Goal: Task Accomplishment & Management: Manage account settings

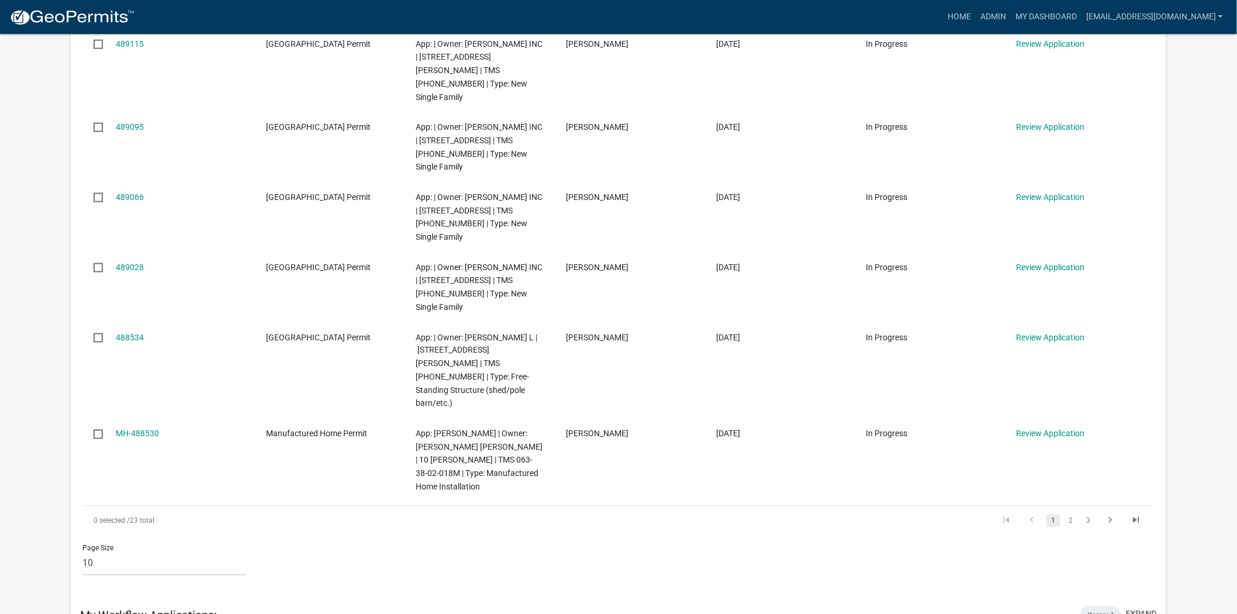
scroll to position [584, 0]
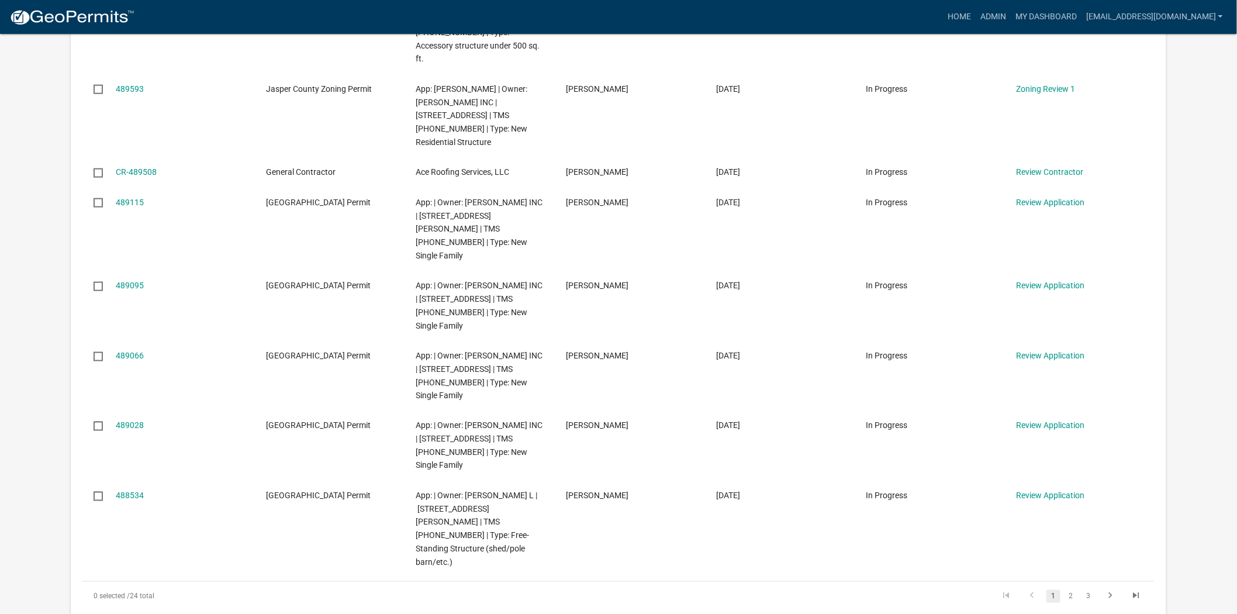
scroll to position [519, 0]
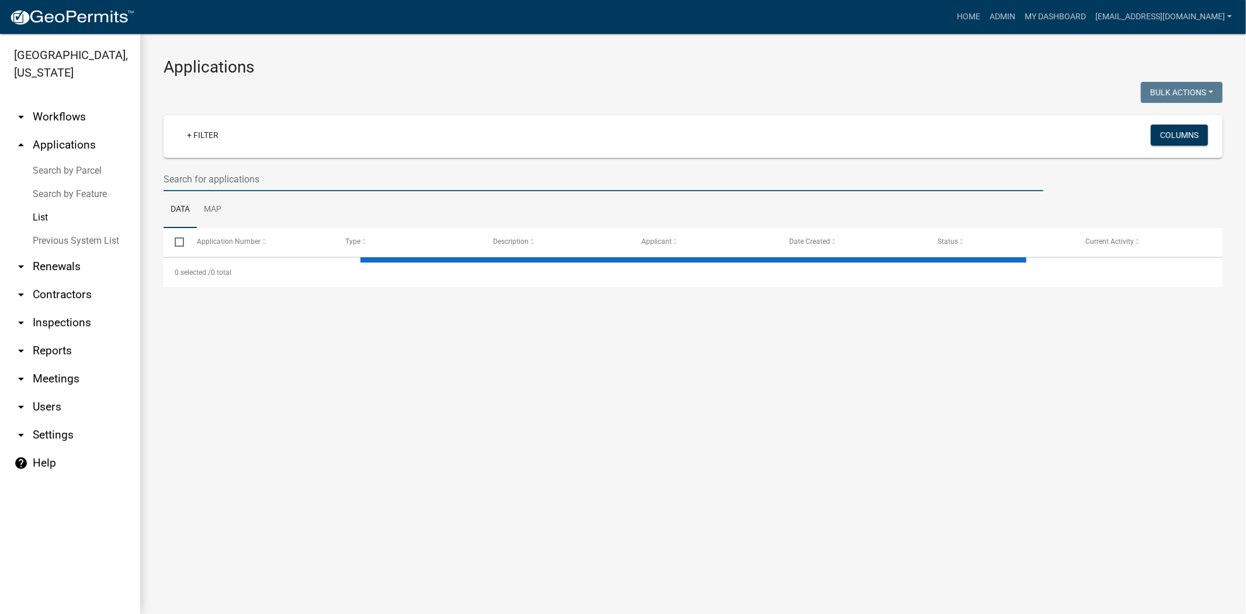
click at [285, 181] on input "text" at bounding box center [604, 179] width 880 height 24
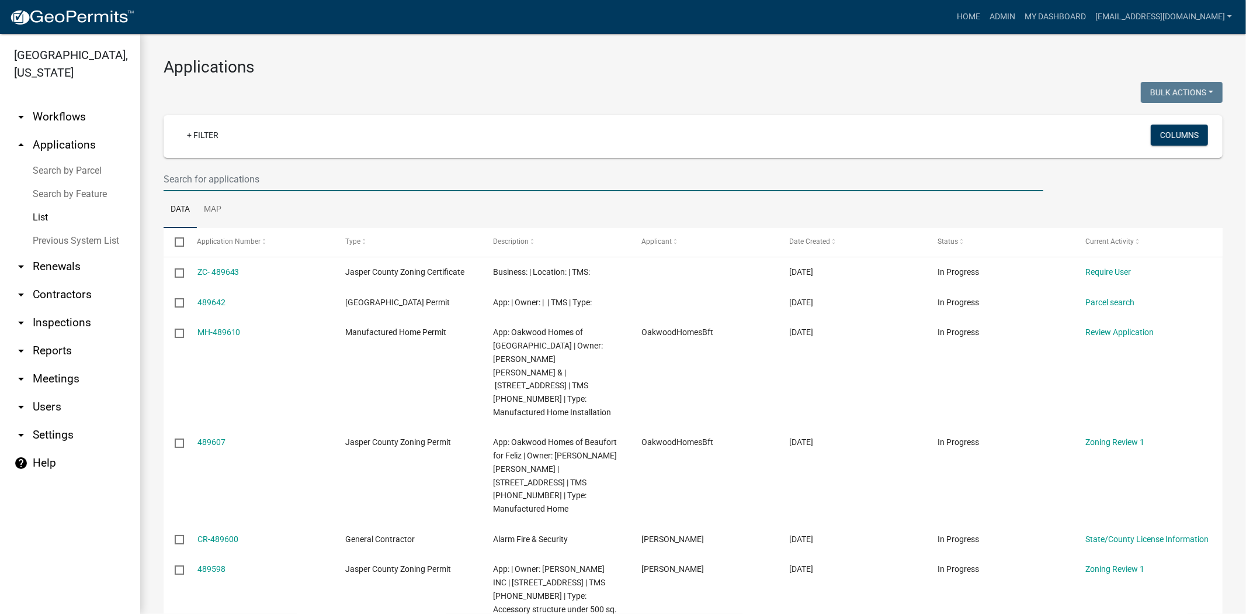
paste input "5175 Tillman"
type input "5175 Tillman"
click at [264, 179] on input "text" at bounding box center [604, 179] width 880 height 24
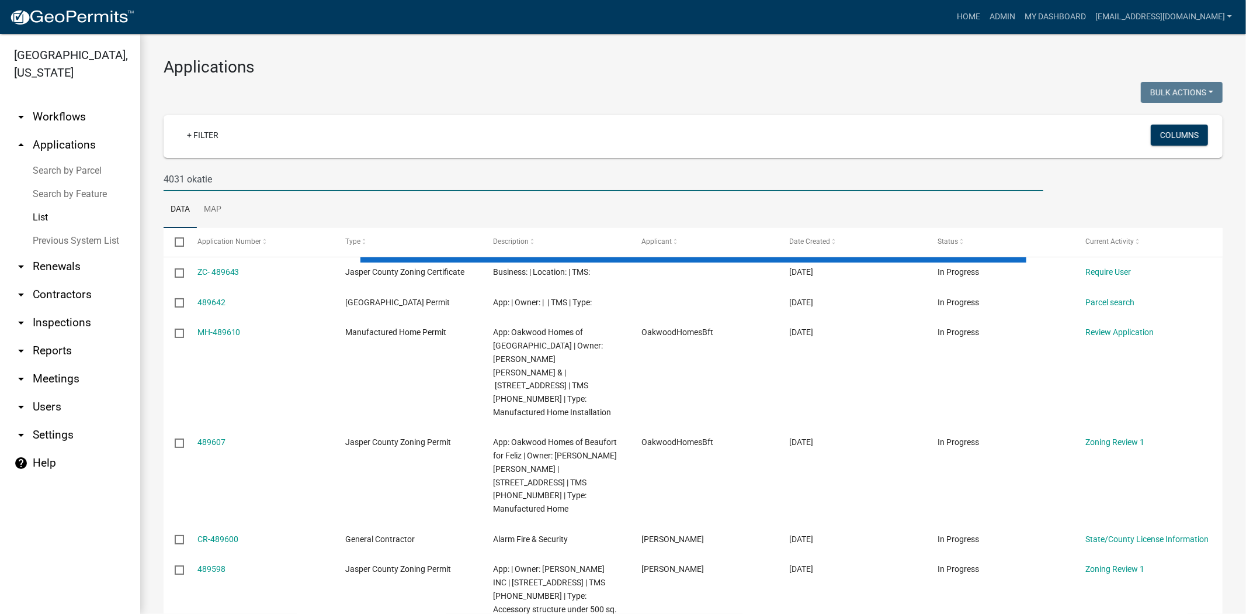
type input "4031 okatie"
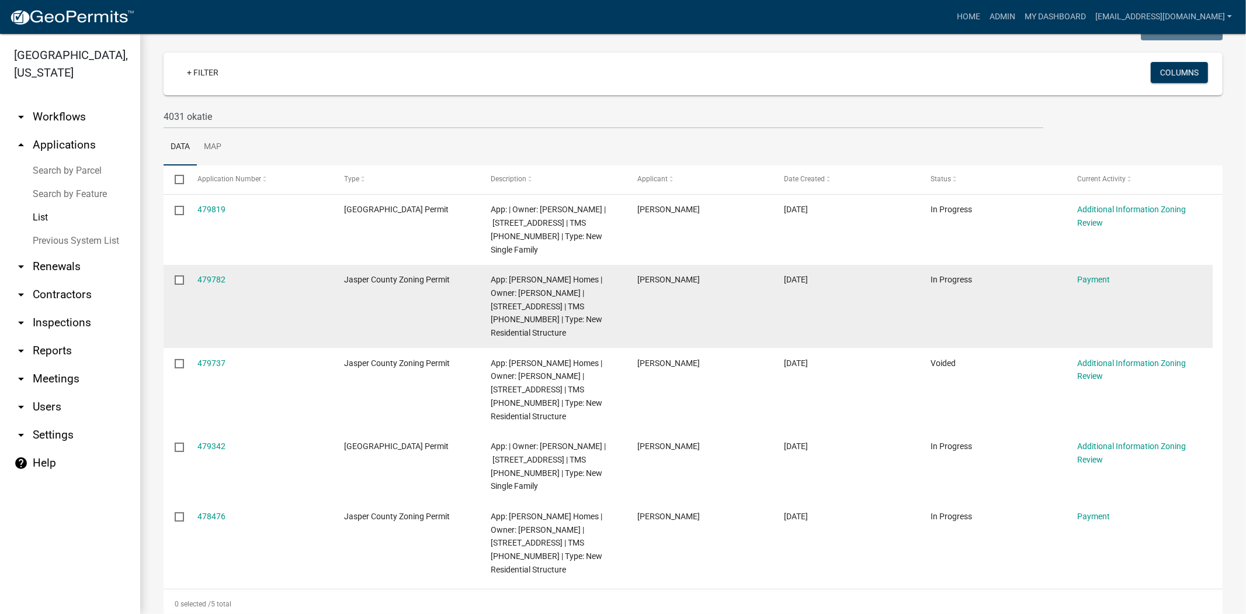
scroll to position [65, 0]
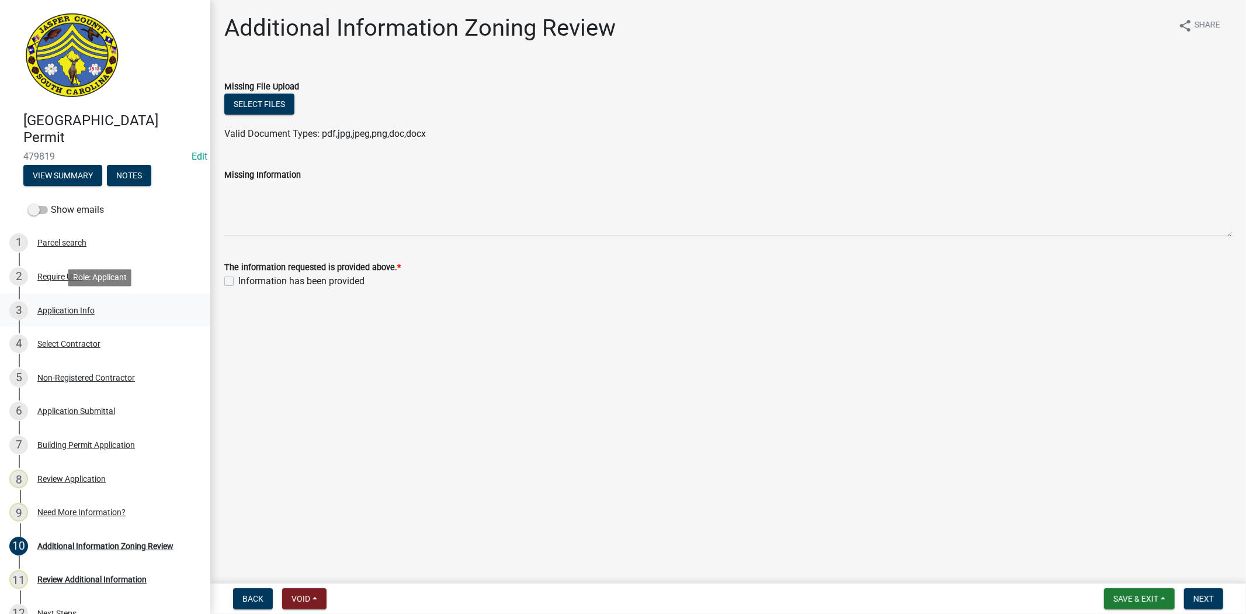
click at [86, 309] on div "Application Info" at bounding box center [65, 310] width 57 height 8
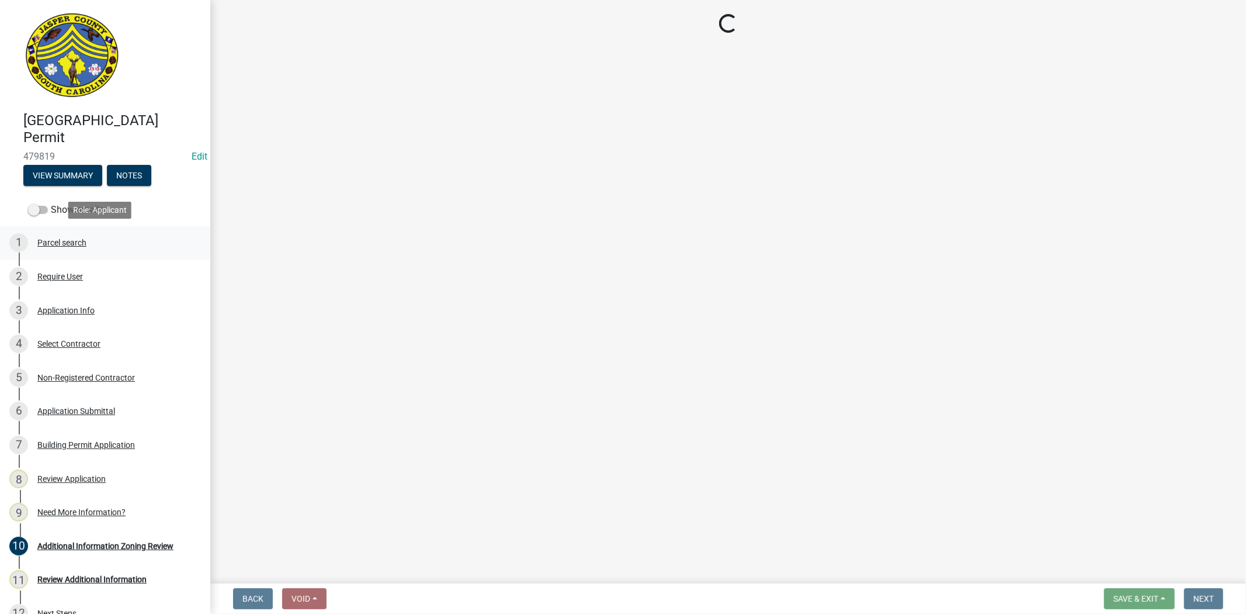
select select "42590599-3c97-479d-b3e9-fbeca9af4fb5"
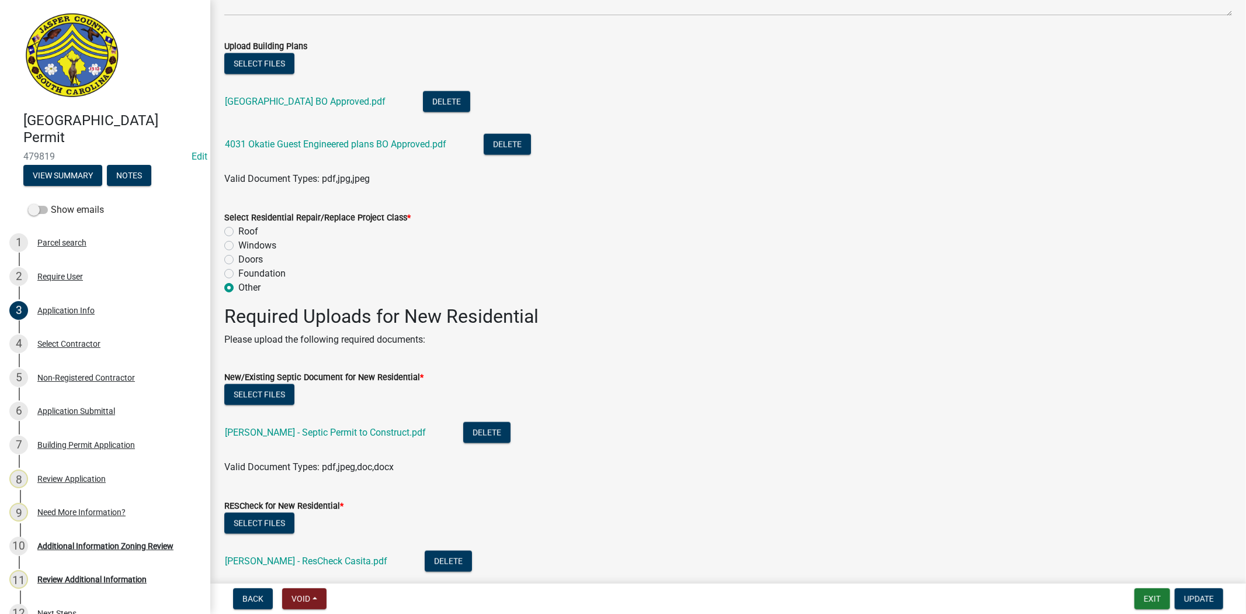
scroll to position [1428, 0]
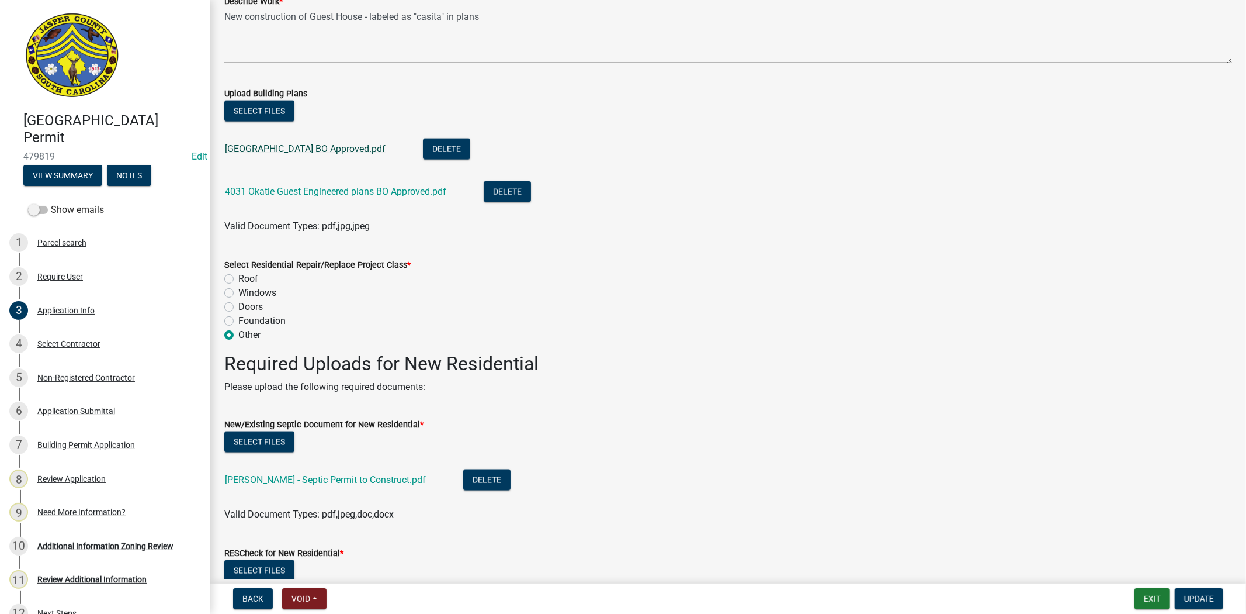
click at [355, 151] on link "4031 Okatie Guest House BO Approved.pdf" at bounding box center [305, 148] width 161 height 11
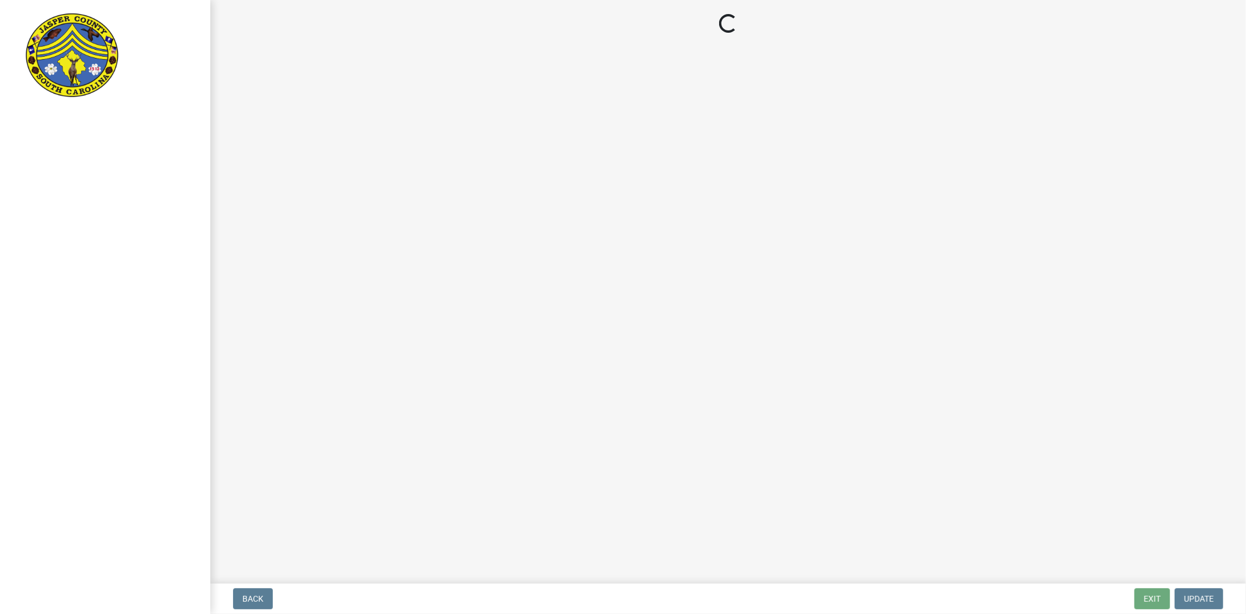
select select "3: 3"
select select "f53fa719-3ff7-48d2-9eb7-3bbc18bb9995"
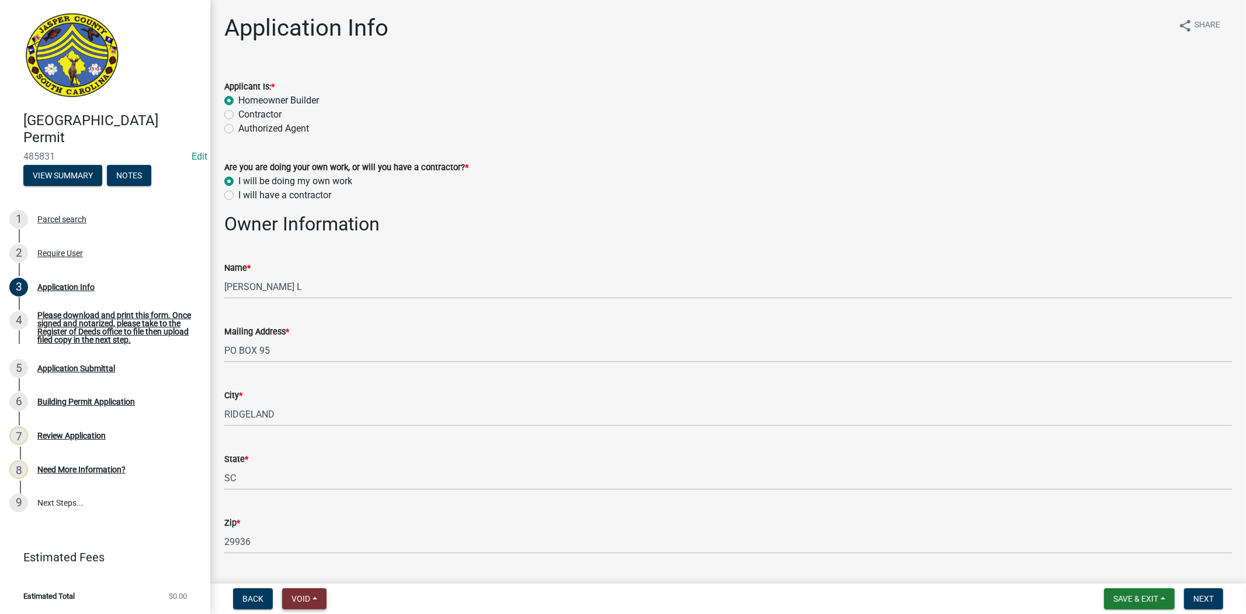
click at [306, 602] on span "Void" at bounding box center [301, 598] width 19 height 9
click at [319, 564] on button "Void" at bounding box center [328, 568] width 93 height 28
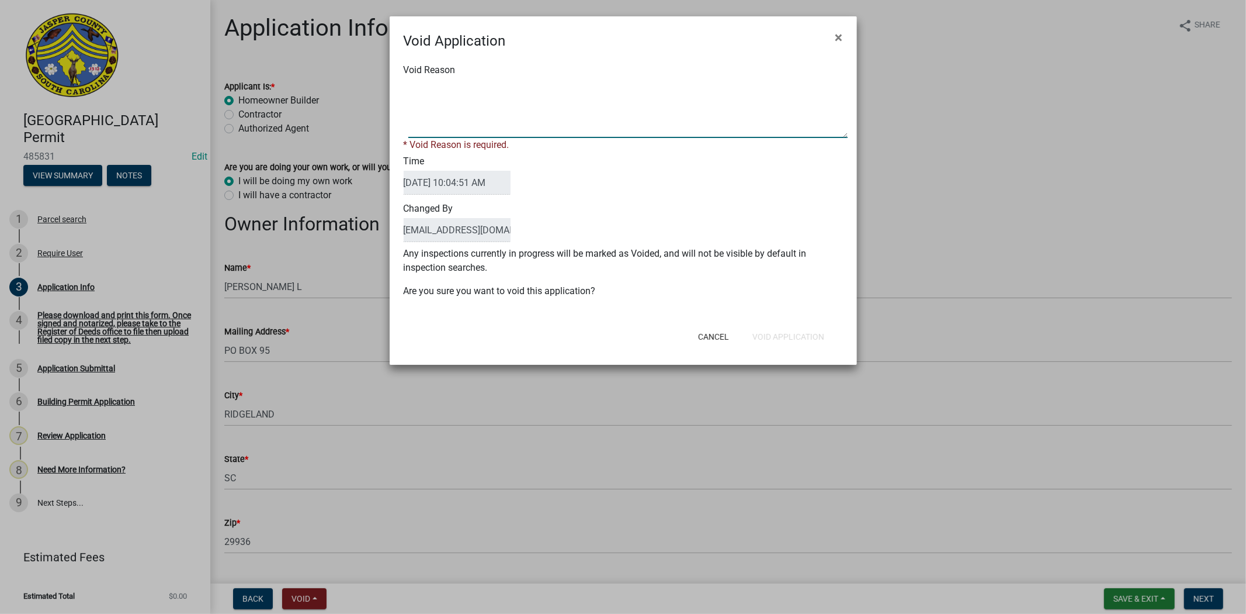
click at [589, 106] on textarea "Void Reason" at bounding box center [627, 108] width 439 height 58
type textarea "."
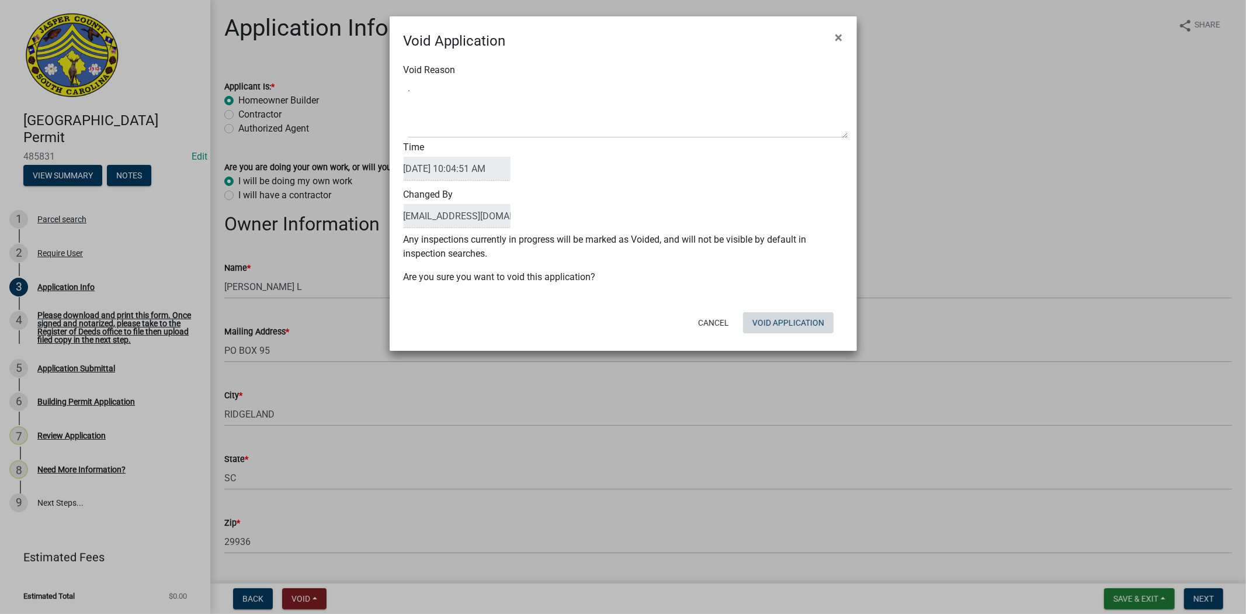
click at [778, 335] on div "Cancel Void Application" at bounding box center [700, 322] width 288 height 30
click at [786, 317] on button "Void Application" at bounding box center [788, 322] width 91 height 21
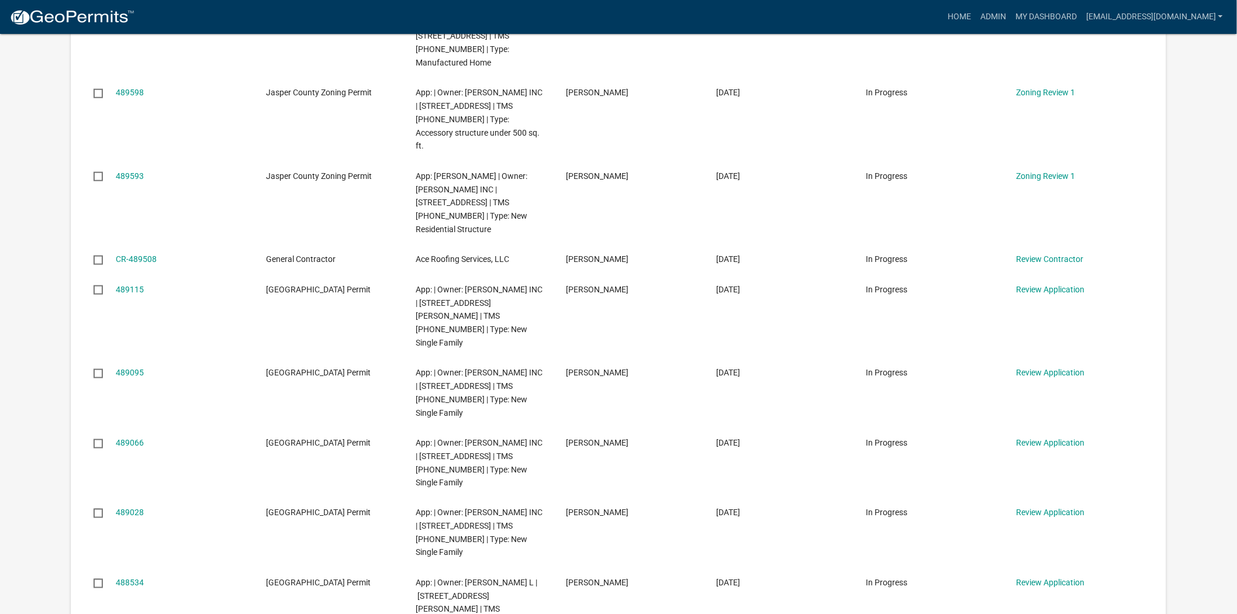
scroll to position [454, 0]
